Goal: Task Accomplishment & Management: Manage account settings

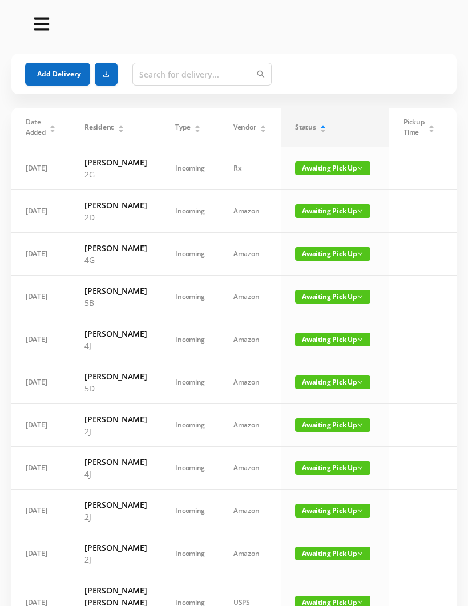
scroll to position [-14, 0]
click at [59, 69] on button "Add Delivery" at bounding box center [57, 74] width 65 height 23
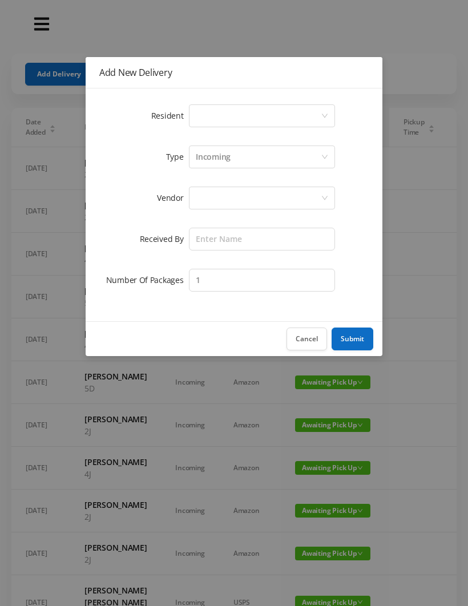
click at [227, 112] on div "Select a person" at bounding box center [258, 116] width 125 height 22
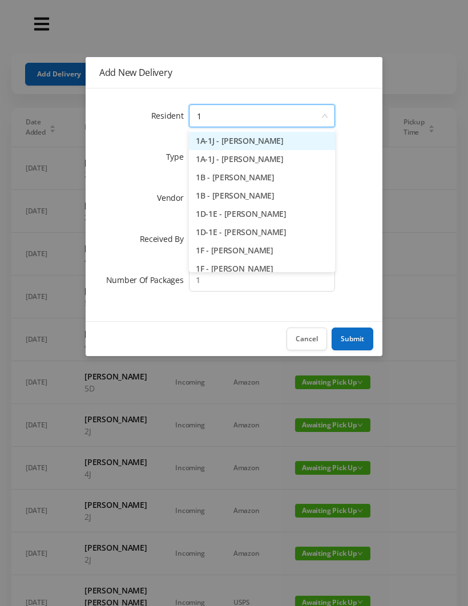
type input "1h"
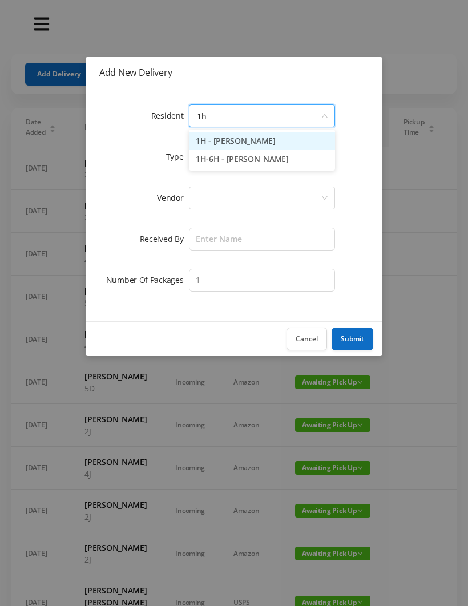
click at [246, 143] on li "1H - [PERSON_NAME]" at bounding box center [262, 141] width 146 height 18
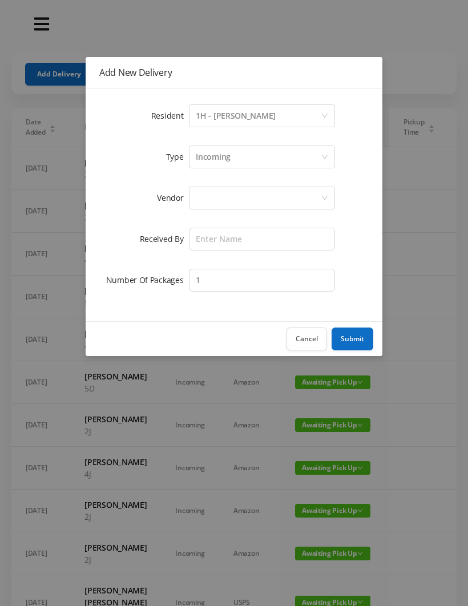
click at [243, 194] on div at bounding box center [258, 198] width 125 height 22
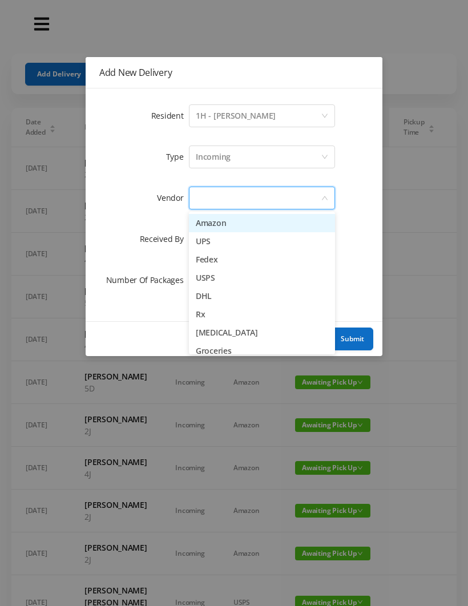
click at [230, 229] on li "Amazon" at bounding box center [262, 223] width 146 height 18
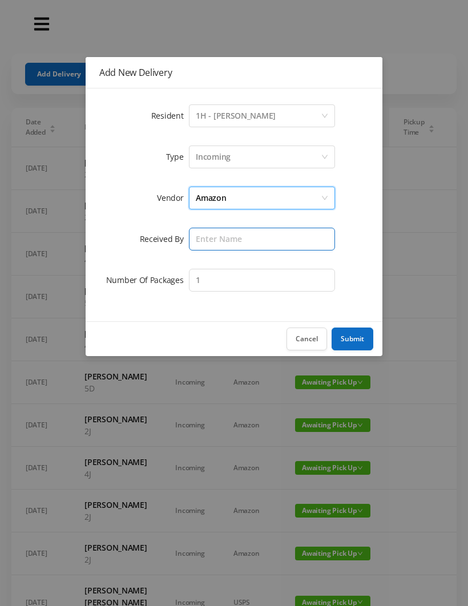
click at [236, 246] on input "text" at bounding box center [262, 239] width 146 height 23
type input "Bessa"
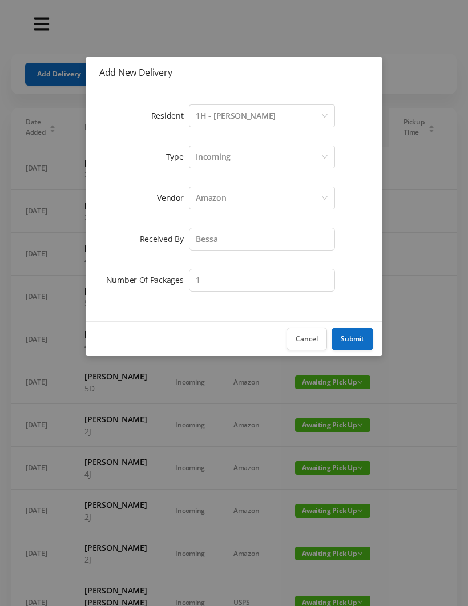
click at [353, 339] on button "Submit" at bounding box center [353, 339] width 42 height 23
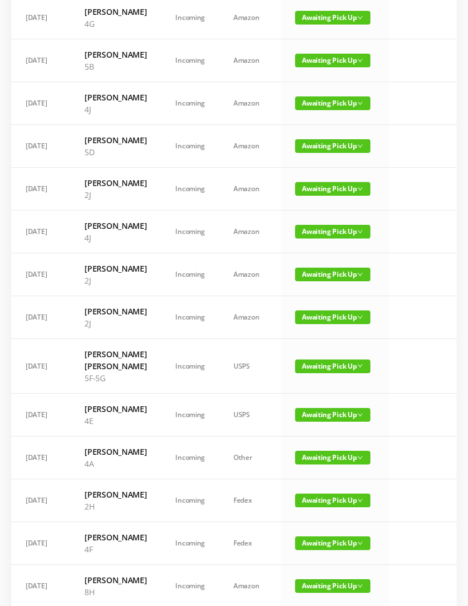
scroll to position [279, 0]
click at [332, 373] on span "Awaiting Pick Up" at bounding box center [332, 366] width 75 height 14
click at [321, 542] on link "Picked Up" at bounding box center [326, 538] width 74 height 18
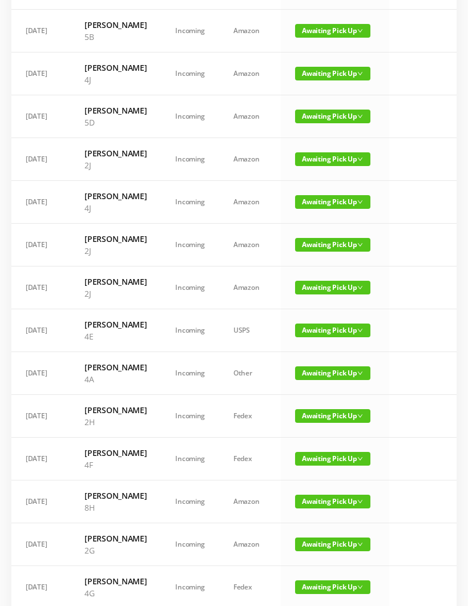
scroll to position [309, 0]
click at [327, 337] on span "Awaiting Pick Up" at bounding box center [332, 331] width 75 height 14
click at [312, 514] on link "Picked Up" at bounding box center [326, 508] width 74 height 18
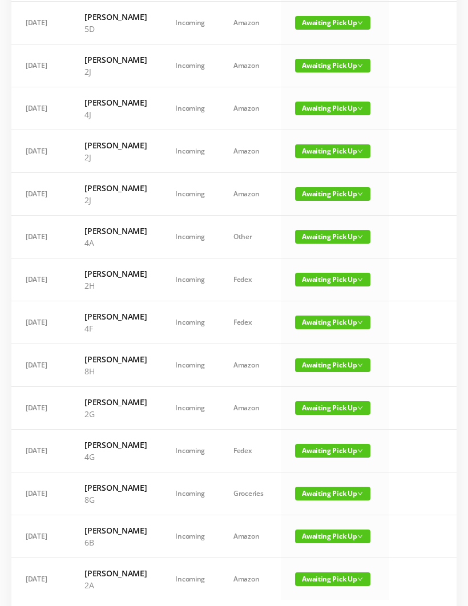
scroll to position [402, 0]
click at [326, 372] on span "Awaiting Pick Up" at bounding box center [332, 365] width 75 height 14
click at [310, 570] on link "Picked Up" at bounding box center [326, 567] width 74 height 18
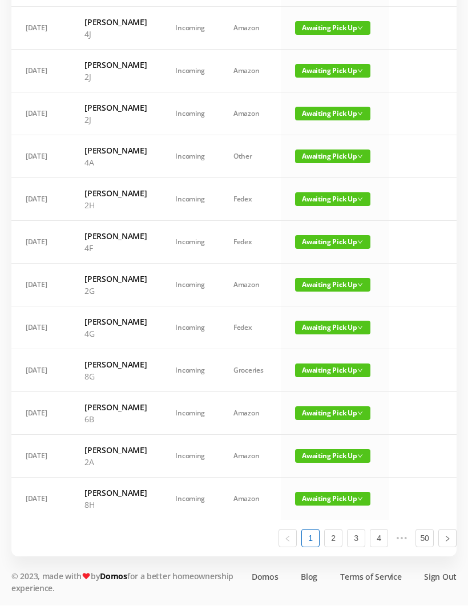
scroll to position [623, 0]
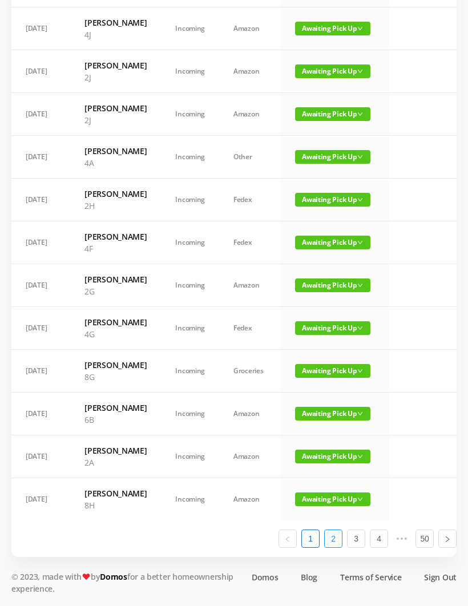
click at [336, 548] on li "2" at bounding box center [333, 539] width 18 height 18
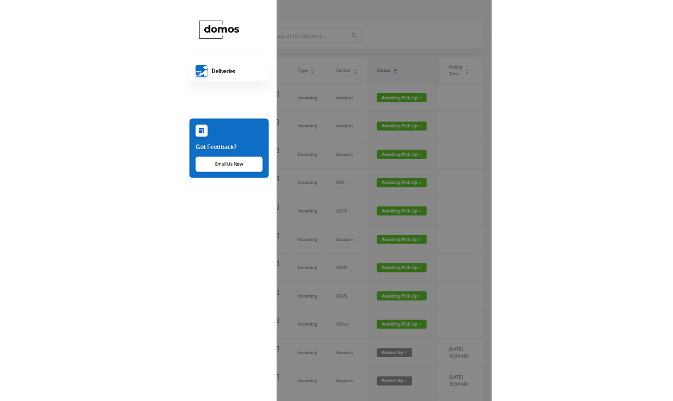
scroll to position [106, 0]
